Goal: Transaction & Acquisition: Purchase product/service

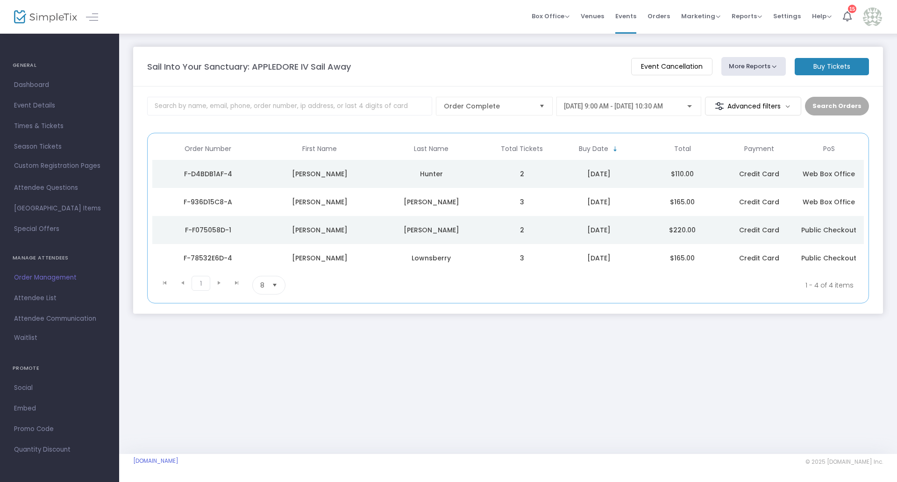
click at [557, 16] on span "Box Office" at bounding box center [551, 16] width 38 height 9
click at [558, 25] on li "Sell Tickets" at bounding box center [565, 31] width 67 height 18
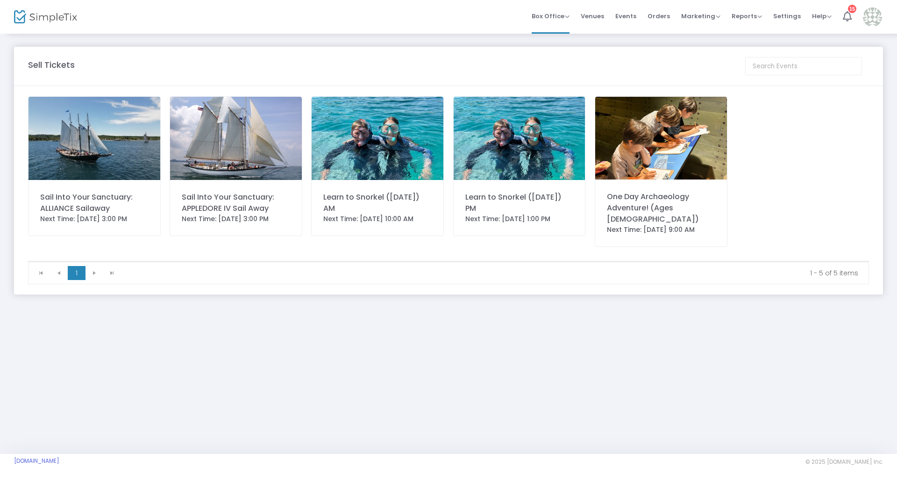
click at [243, 214] on div "Next Time: [DATE] 3:00 PM" at bounding box center [236, 219] width 108 height 10
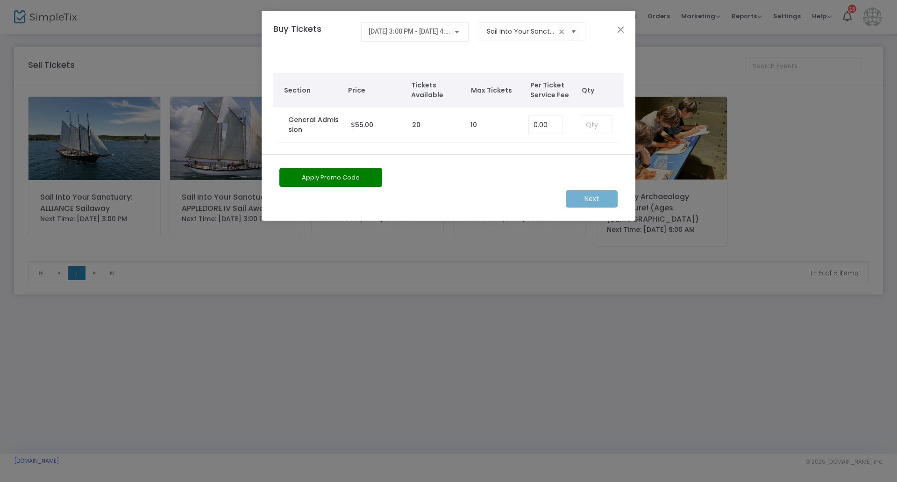
click at [447, 27] on div "[DATE] 3:00 PM - [DATE] 4:30 PM" at bounding box center [415, 29] width 93 height 17
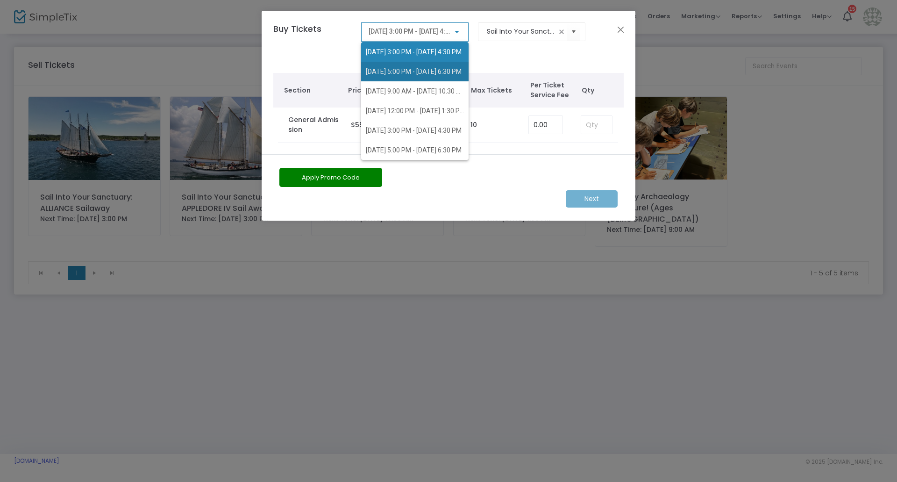
click at [436, 78] on span "[DATE] 5:00 PM - [DATE] 6:30 PM" at bounding box center [415, 72] width 98 height 20
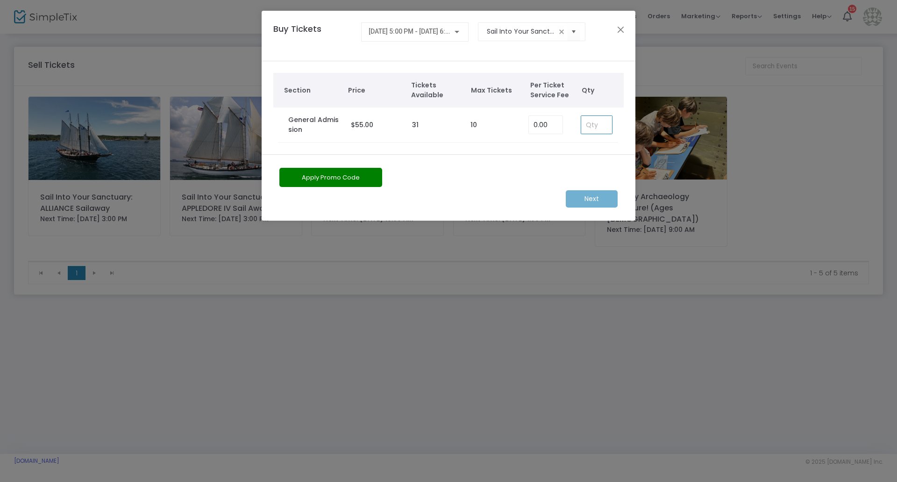
click at [601, 120] on input at bounding box center [596, 125] width 31 height 18
type input "2"
click at [589, 195] on m-button "Next" at bounding box center [592, 198] width 52 height 17
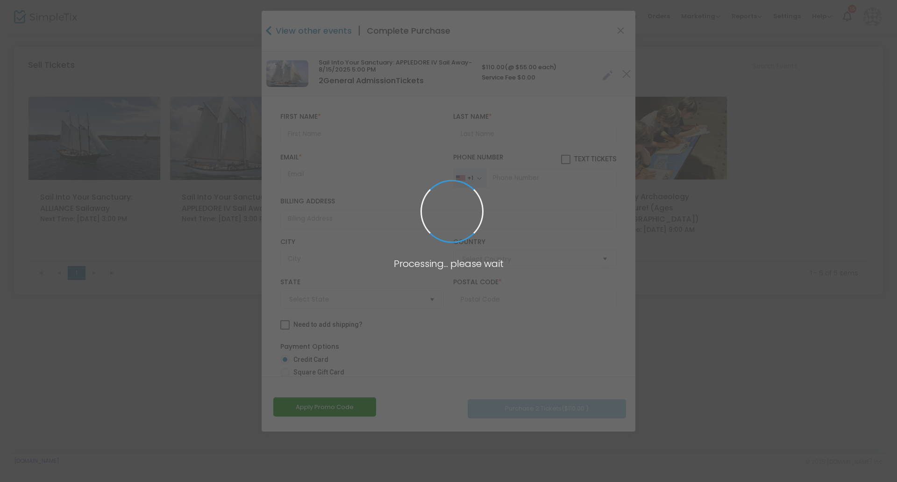
type input "[GEOGRAPHIC_DATA]"
type input "[US_STATE]"
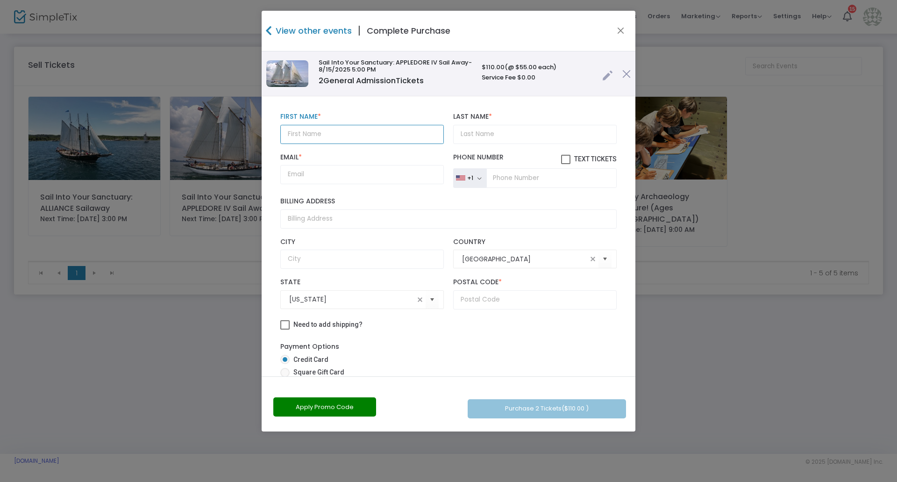
click at [322, 143] on input "text" at bounding box center [362, 134] width 164 height 19
type input "[PERSON_NAME]"
click at [455, 135] on input "Last Name *" at bounding box center [535, 134] width 164 height 19
type input "[PERSON_NAME]"
click at [393, 166] on input "Email *" at bounding box center [362, 174] width 164 height 19
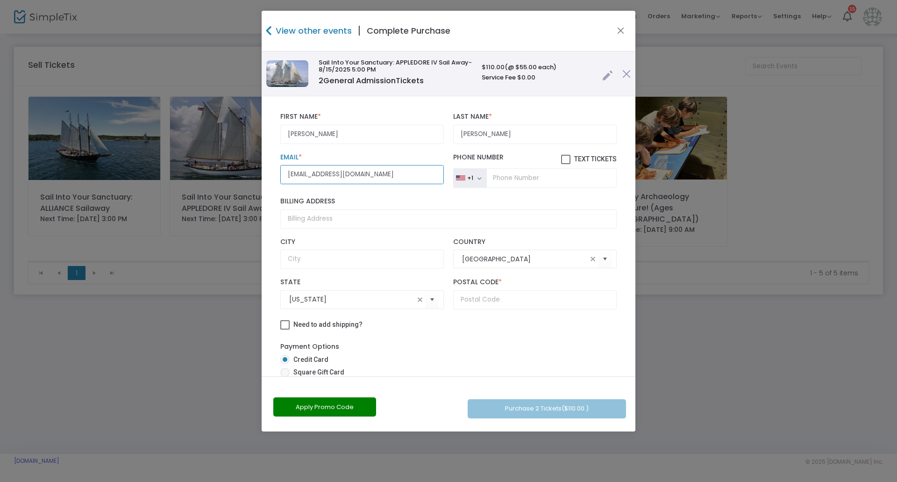
type input "[EMAIL_ADDRESS][DOMAIN_NAME]"
click at [365, 211] on input "Billing Address" at bounding box center [448, 218] width 336 height 19
type input "[PERSON_NAME], Friends of [GEOGRAPHIC_DATA]"
type input "Alpena"
type input "MI"
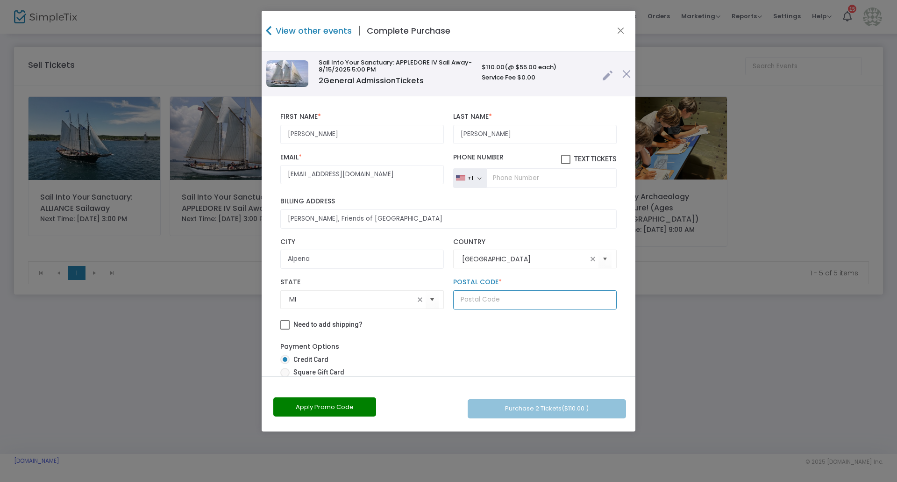
type input "49707"
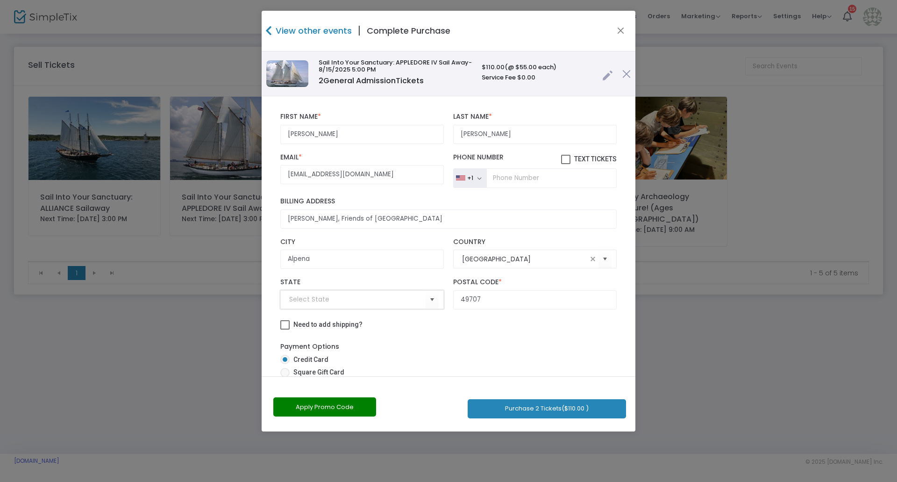
type input "MI"
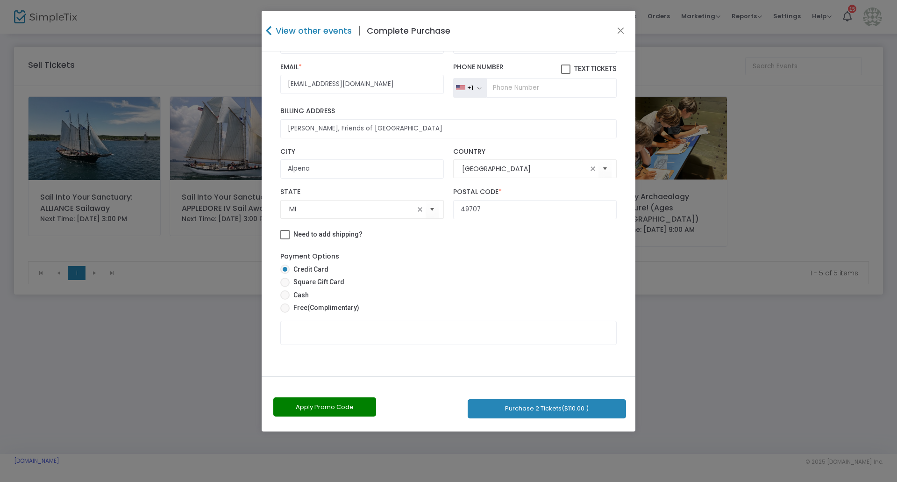
scroll to position [91, 0]
